Goal: Task Accomplishment & Management: Manage account settings

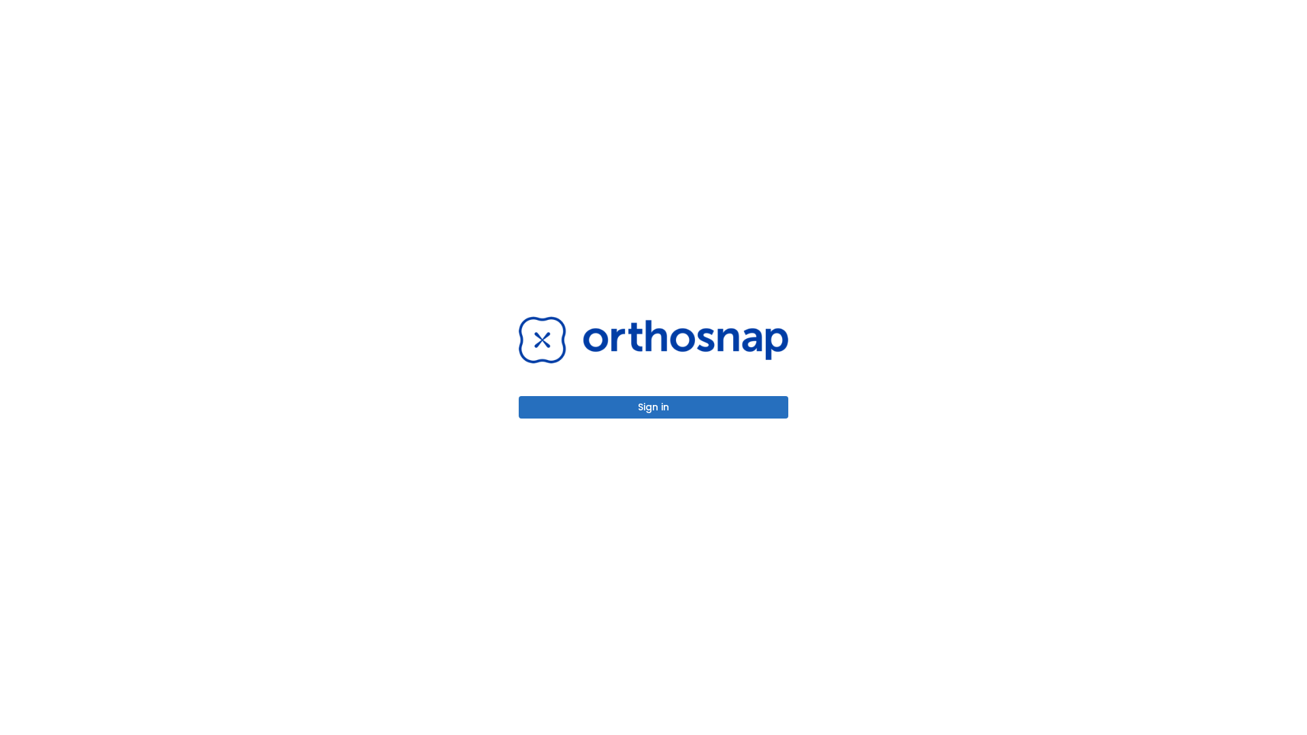
click at [653, 407] on button "Sign in" at bounding box center [654, 407] width 270 height 22
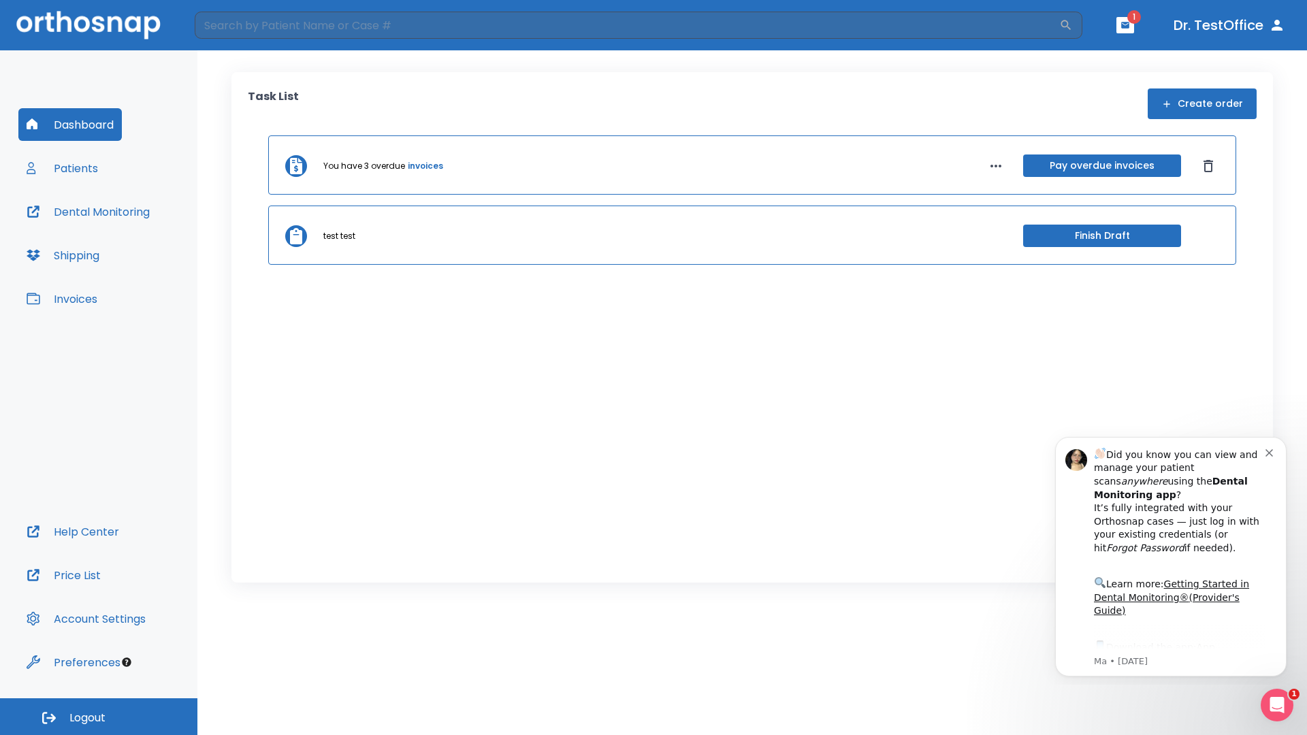
click at [99, 717] on span "Logout" at bounding box center [87, 718] width 36 height 15
